Goal: Information Seeking & Learning: Learn about a topic

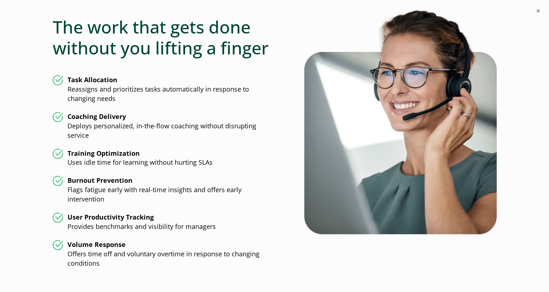
scroll to position [1834, 0]
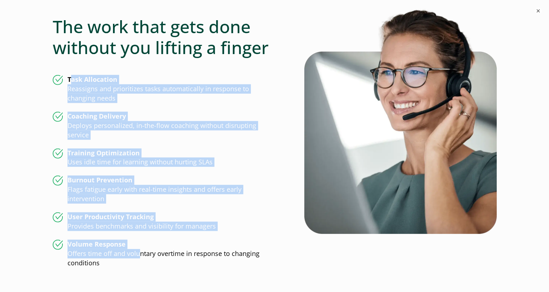
drag, startPoint x: 137, startPoint y: 245, endPoint x: 71, endPoint y: 70, distance: 187.6
click at [71, 75] on ul "Task Allocation Reassigns and prioritizes tasks automatically in response to ch…" at bounding box center [164, 171] width 222 height 193
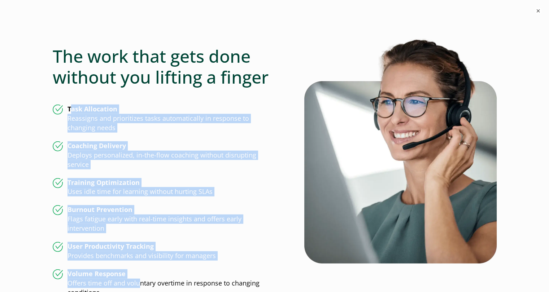
scroll to position [1805, 0]
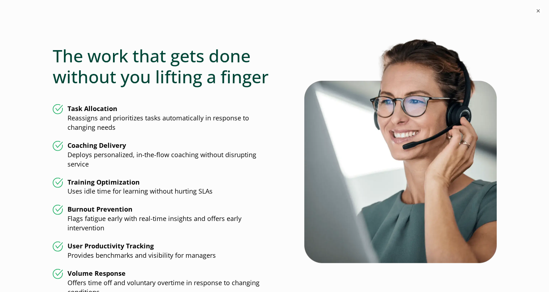
click at [71, 70] on h2 "The work that gets done without you lifting a finger" at bounding box center [164, 66] width 222 height 42
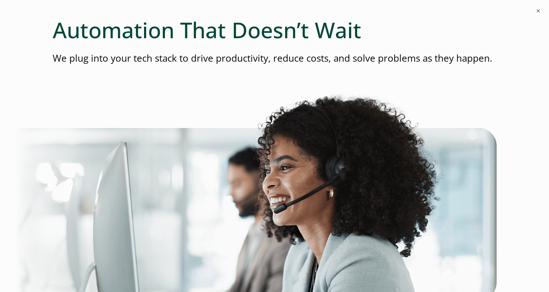
scroll to position [0, 0]
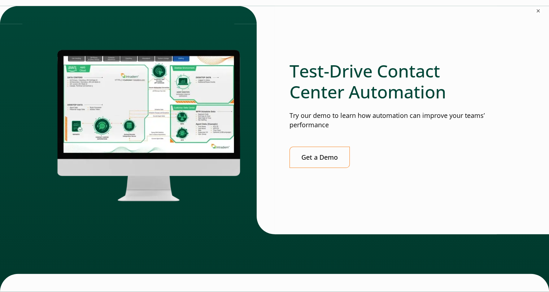
scroll to position [2084, 0]
